Goal: Information Seeking & Learning: Learn about a topic

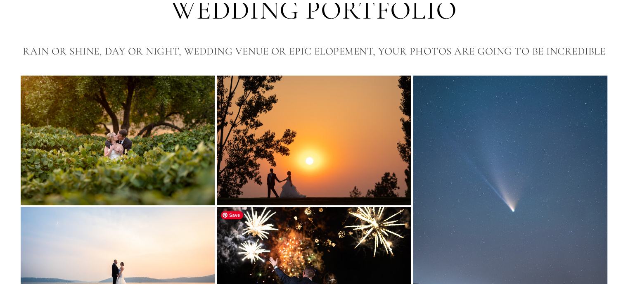
scroll to position [57, 0]
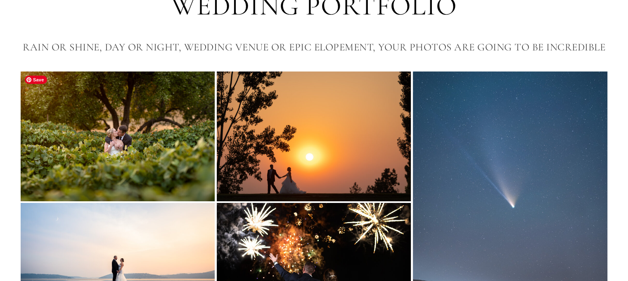
click at [152, 138] on img at bounding box center [118, 135] width 194 height 129
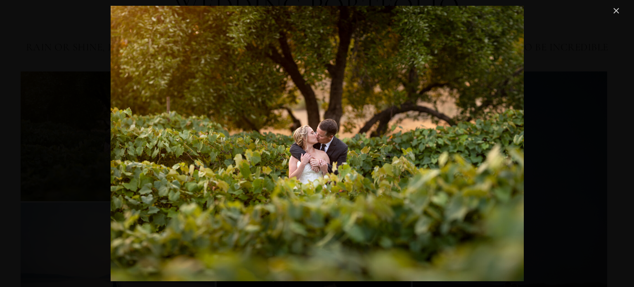
click at [616, 11] on link "Close" at bounding box center [616, 11] width 10 height 10
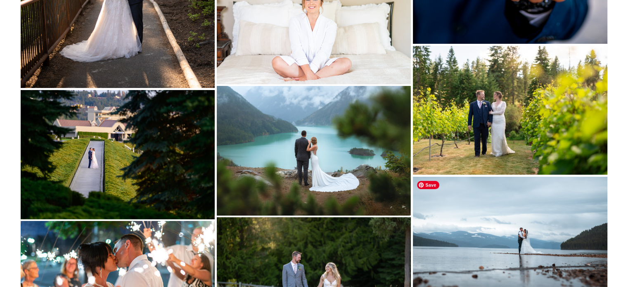
scroll to position [9549, 0]
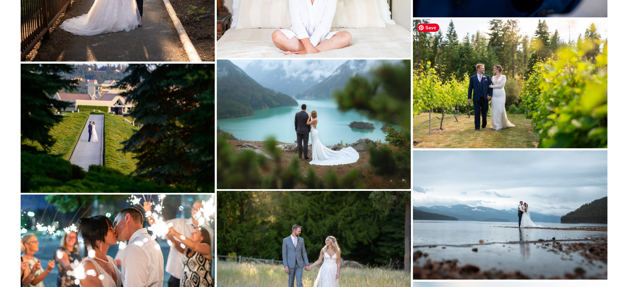
click at [502, 103] on img at bounding box center [510, 83] width 194 height 129
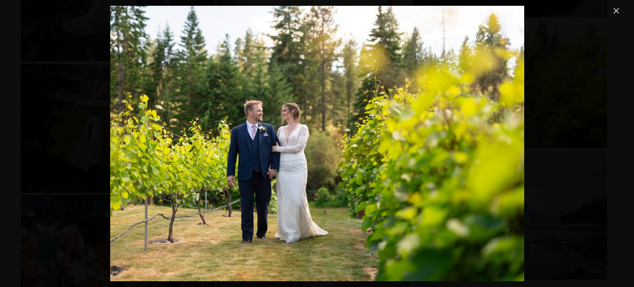
click at [615, 8] on link "Close" at bounding box center [616, 11] width 10 height 10
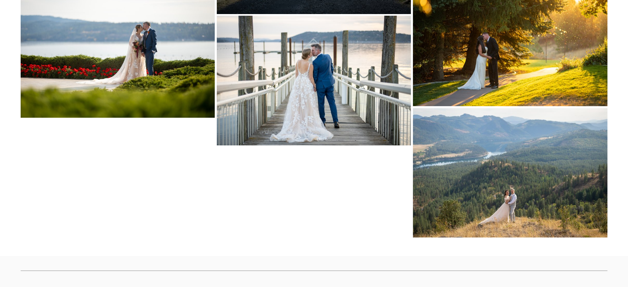
scroll to position [12773, 0]
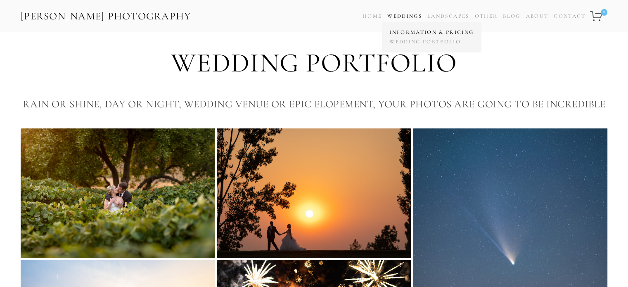
click at [416, 32] on link "Information & Pricing" at bounding box center [431, 32] width 88 height 9
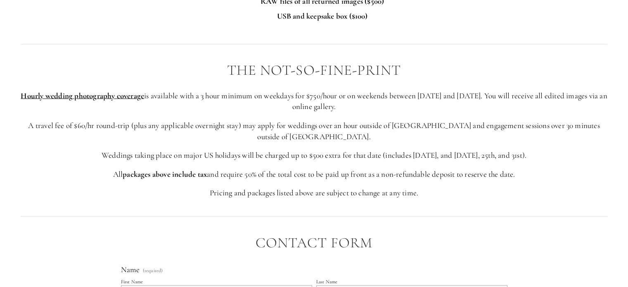
scroll to position [1539, 0]
